Goal: Task Accomplishment & Management: Use online tool/utility

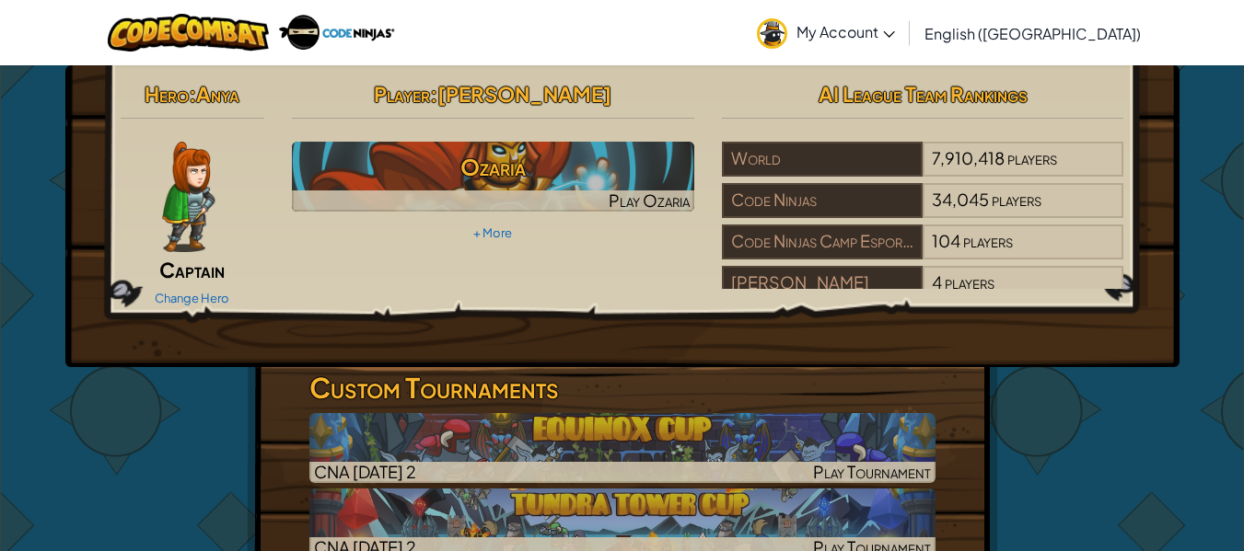
scroll to position [40, 0]
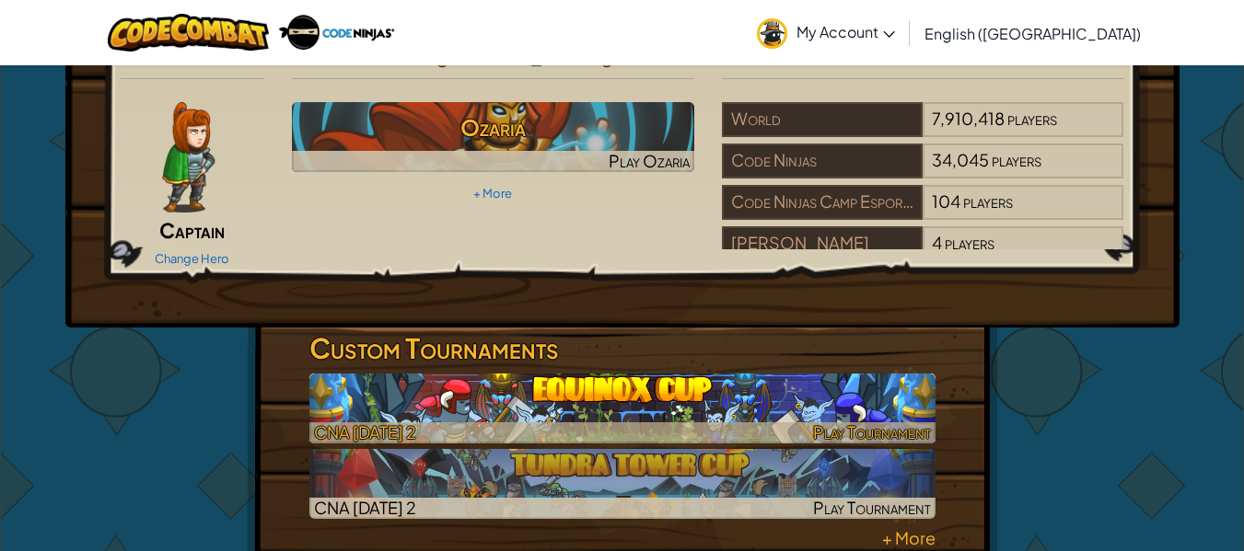
click at [601, 379] on img at bounding box center [622, 409] width 626 height 70
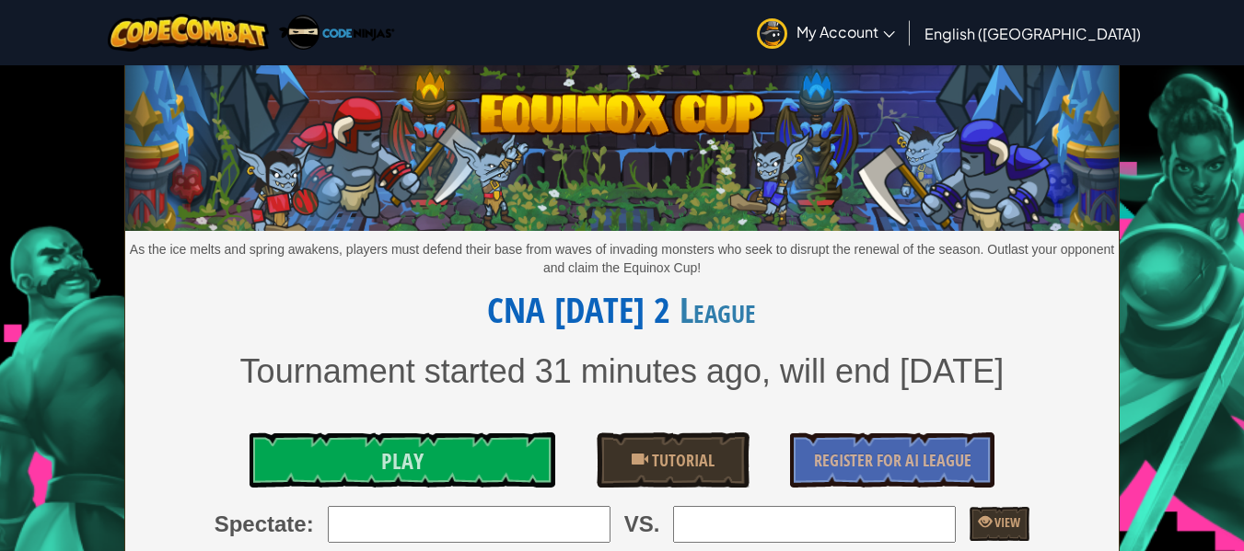
scroll to position [383, 0]
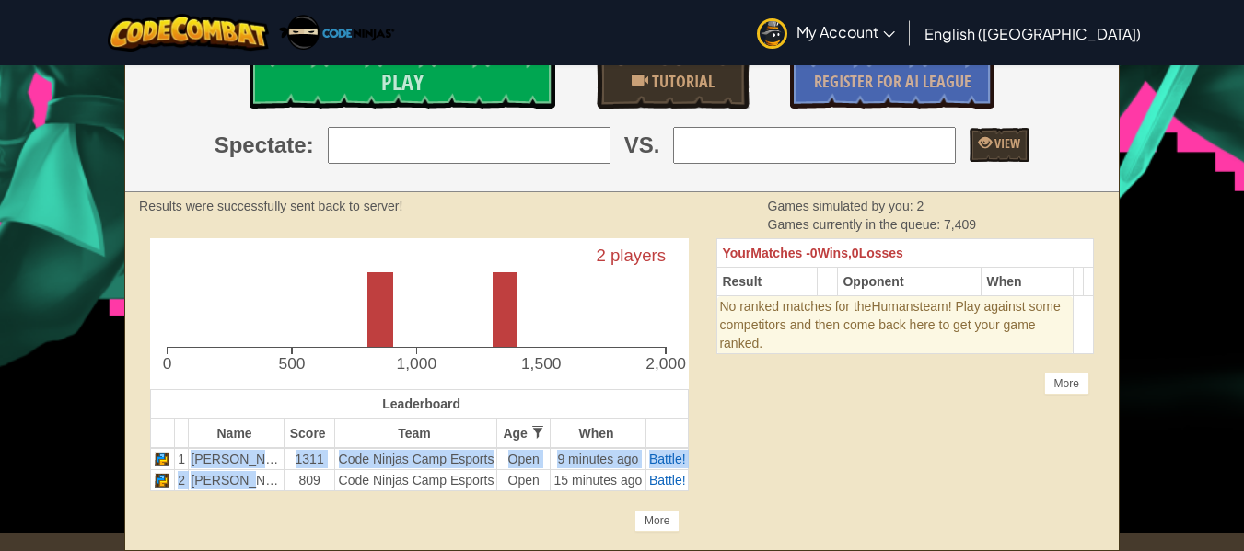
drag, startPoint x: 199, startPoint y: 457, endPoint x: 242, endPoint y: 480, distance: 49.0
click at [242, 480] on tbody "1 [PERSON_NAME] B 1311 Code Ninjas Camp Esports Open 9 minutes ago Battle! 2 Xa…" at bounding box center [420, 469] width 538 height 43
click at [242, 480] on td "[PERSON_NAME]" at bounding box center [237, 479] width 96 height 21
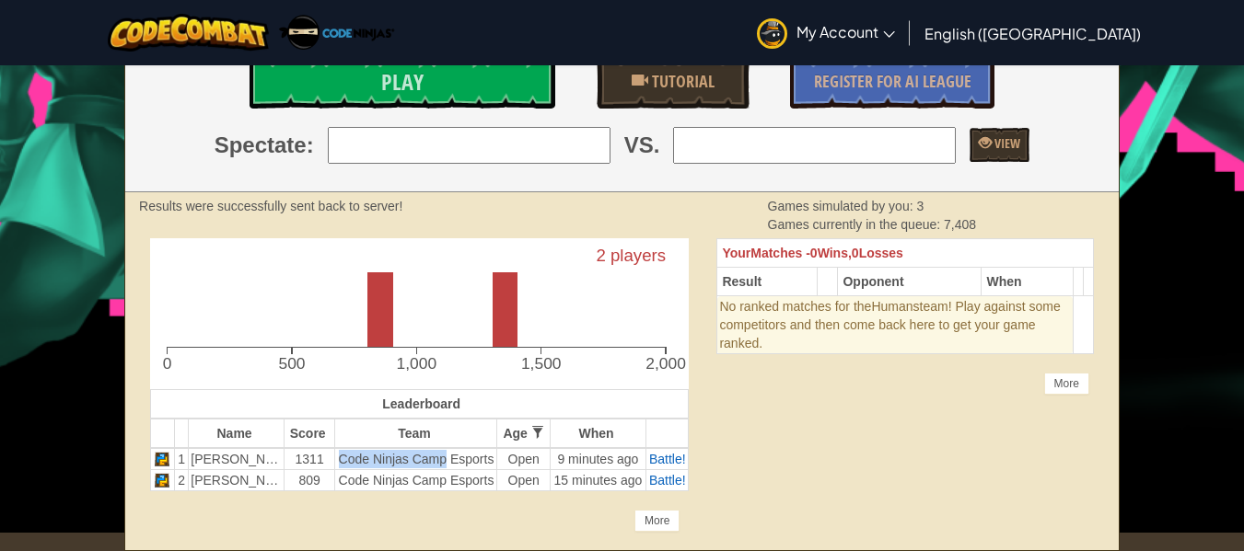
drag, startPoint x: 316, startPoint y: 459, endPoint x: 416, endPoint y: 457, distance: 100.3
click at [416, 457] on td "Code Ninjas Camp Esports" at bounding box center [416, 459] width 162 height 22
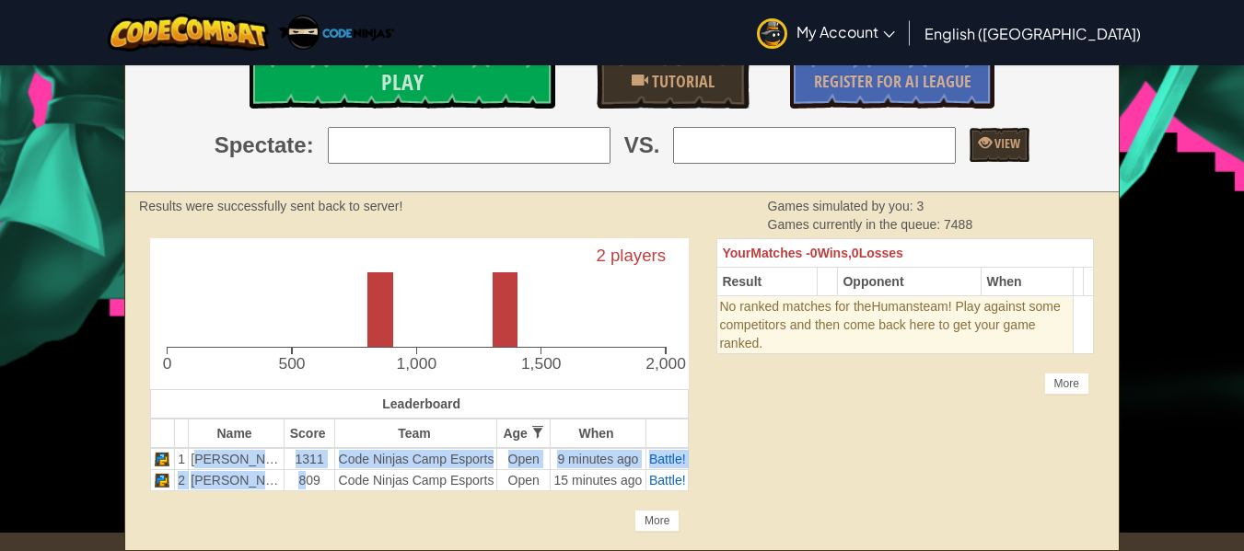
drag, startPoint x: 204, startPoint y: 457, endPoint x: 274, endPoint y: 480, distance: 73.4
click at [274, 480] on tbody "1 [PERSON_NAME] B 1311 Code Ninjas Camp Esports Open 9 minutes ago Battle! 2 Xa…" at bounding box center [420, 469] width 538 height 43
click at [284, 480] on td "809" at bounding box center [310, 479] width 52 height 21
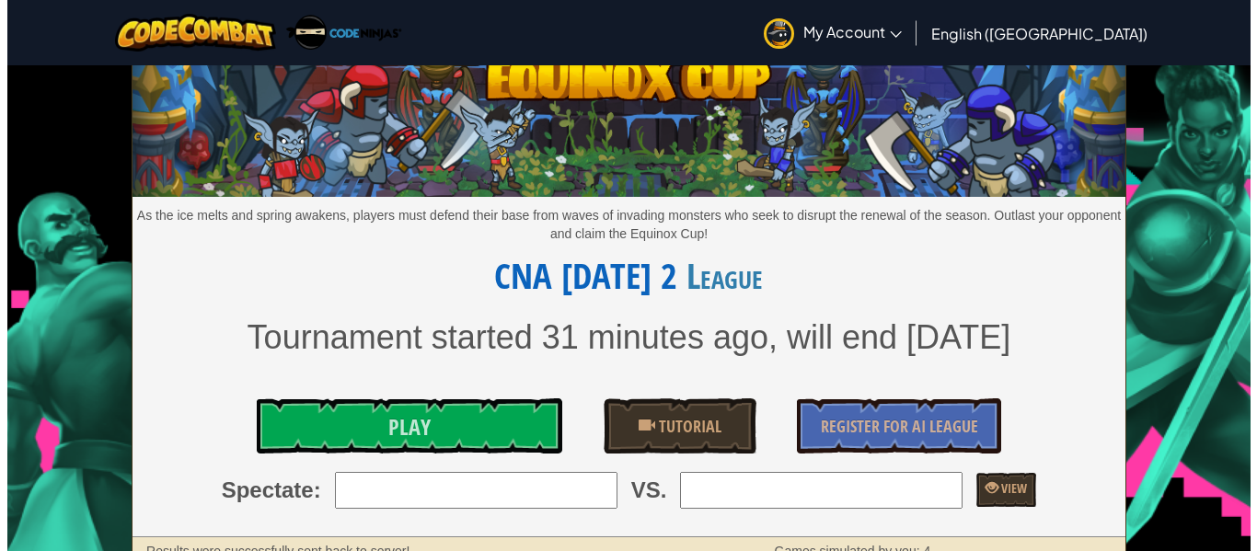
scroll to position [33, 0]
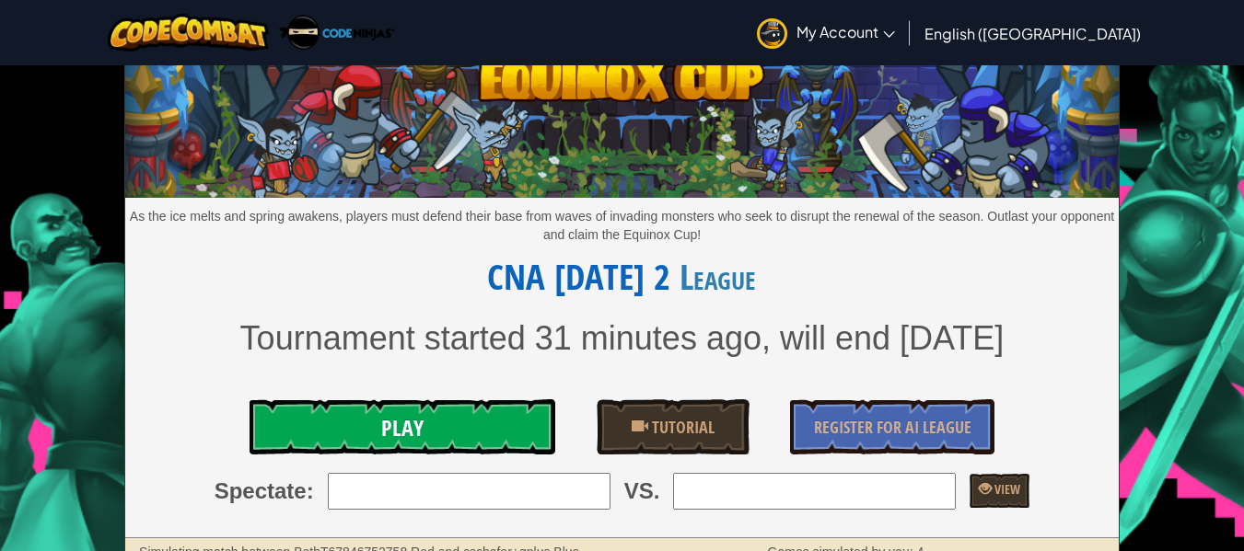
click at [312, 409] on link "Play" at bounding box center [402, 426] width 307 height 55
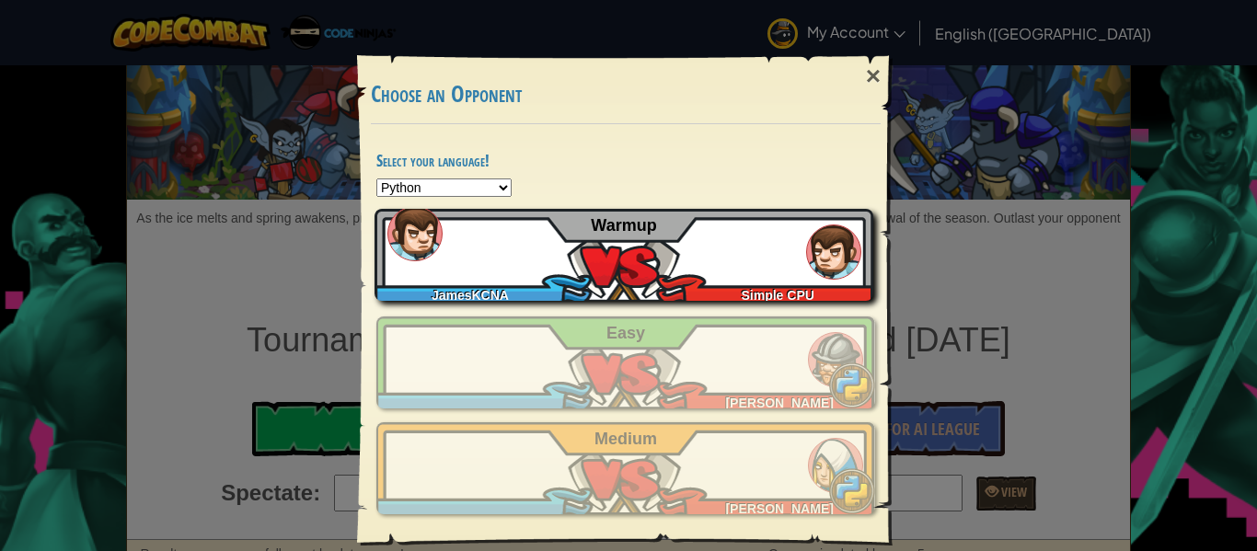
scroll to position [1, 0]
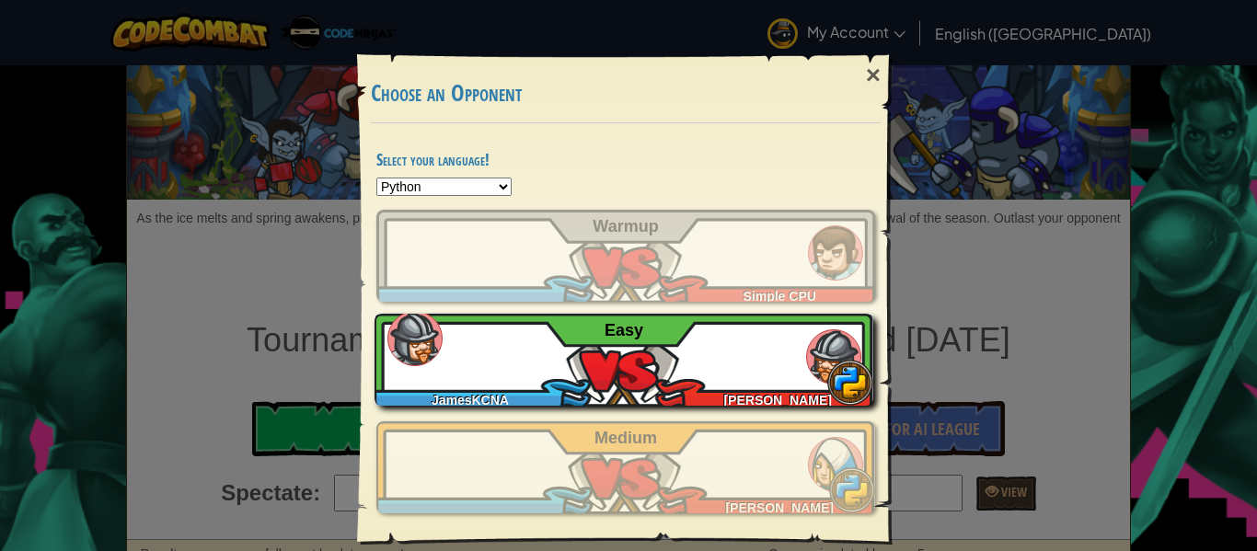
click at [623, 363] on div "JamesKCNA [PERSON_NAME]" at bounding box center [624, 360] width 499 height 92
click at [545, 351] on div "JamesKCNA [PERSON_NAME]" at bounding box center [624, 360] width 499 height 92
